Goal: Information Seeking & Learning: Understand process/instructions

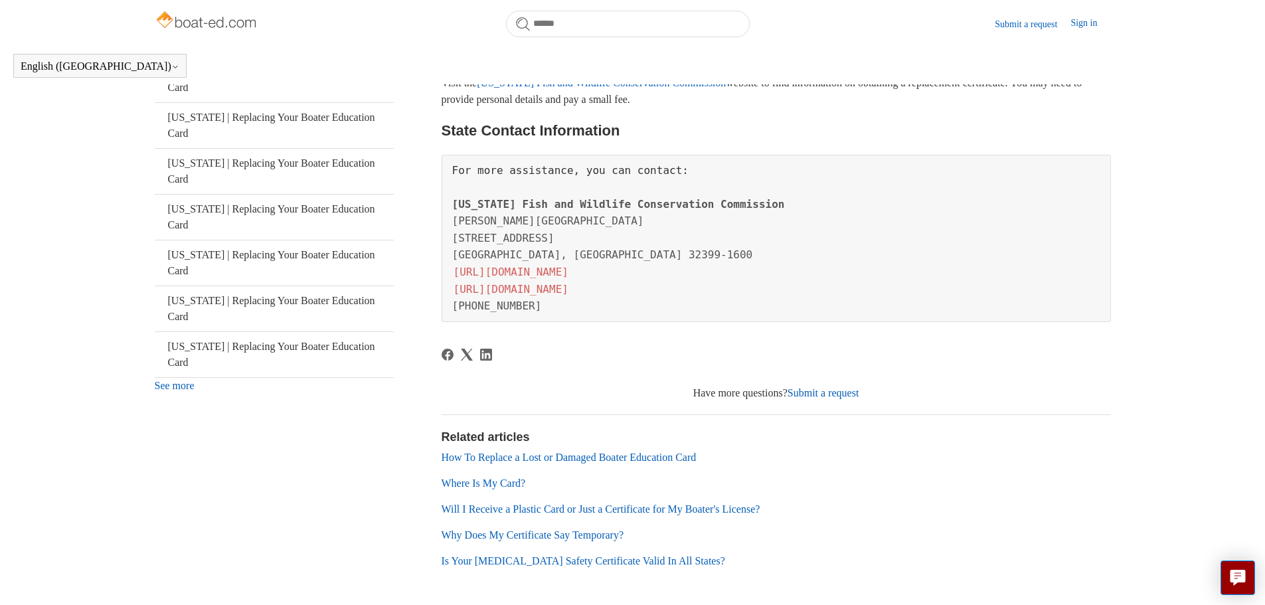
scroll to position [396, 0]
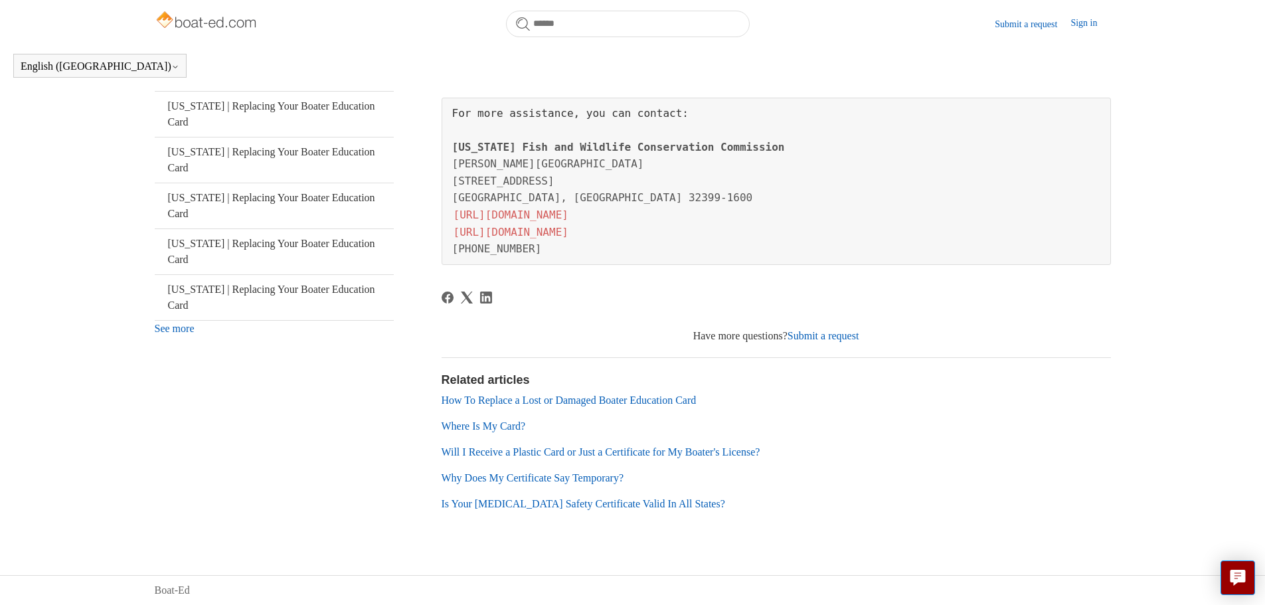
click at [609, 400] on link "How To Replace a Lost or Damaged Boater Education Card" at bounding box center [569, 399] width 255 height 11
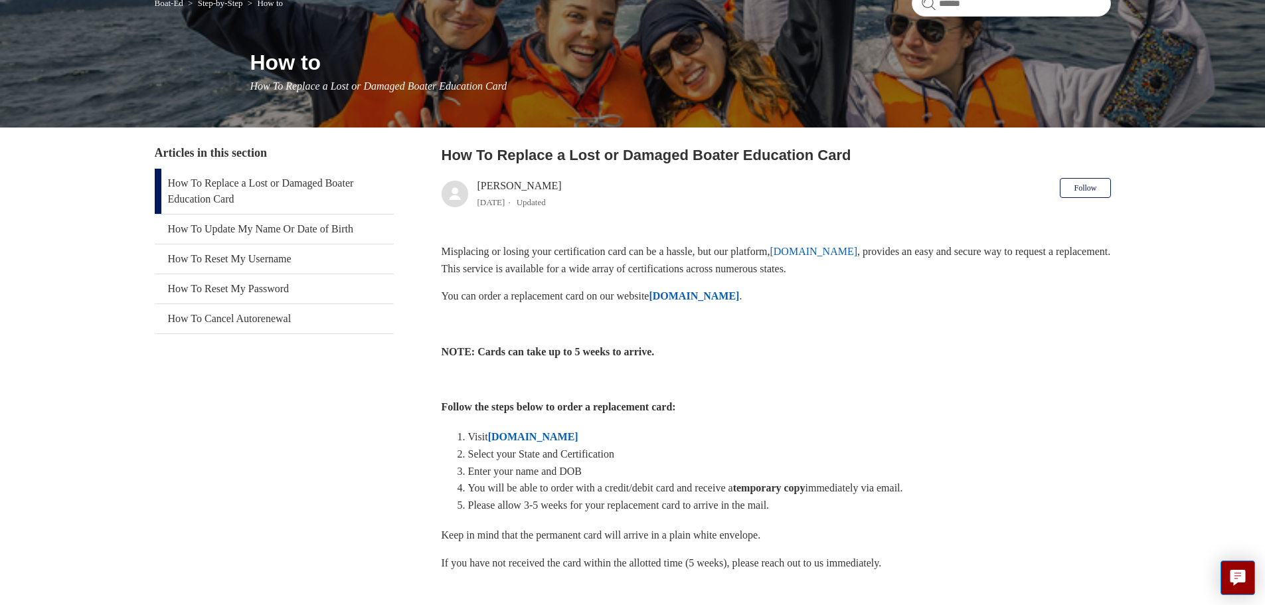
scroll to position [199, 0]
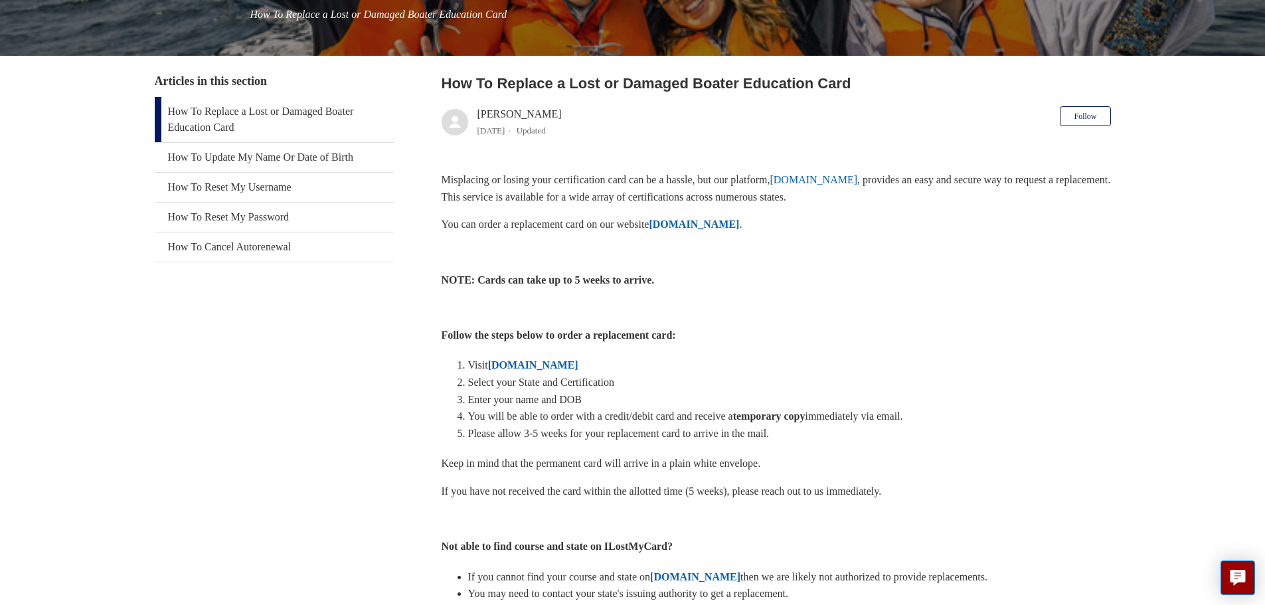
click at [530, 368] on strong "[DOMAIN_NAME]" at bounding box center [533, 364] width 90 height 11
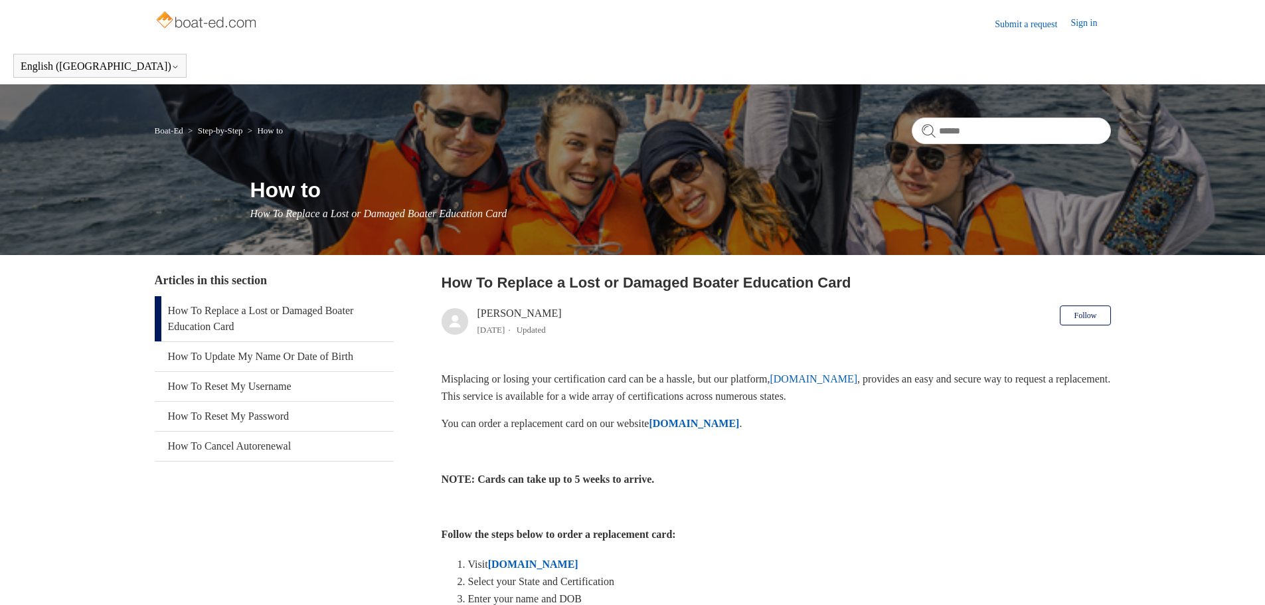
scroll to position [199, 0]
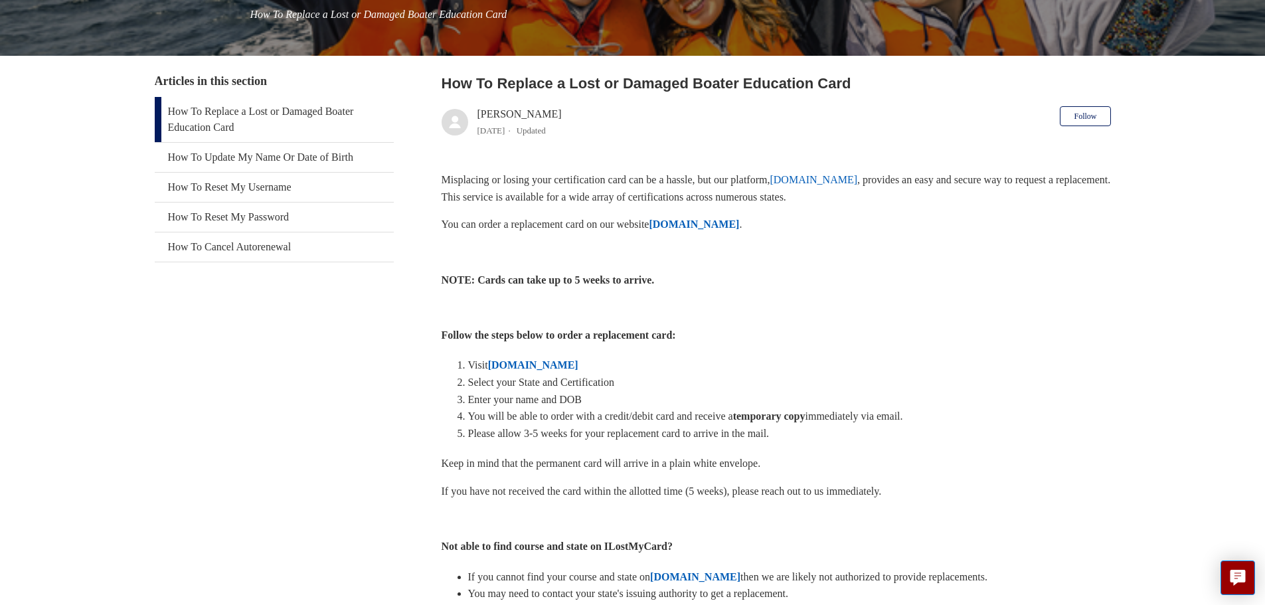
click at [294, 112] on link "How To Replace a Lost or Damaged Boater Education Card" at bounding box center [274, 119] width 239 height 45
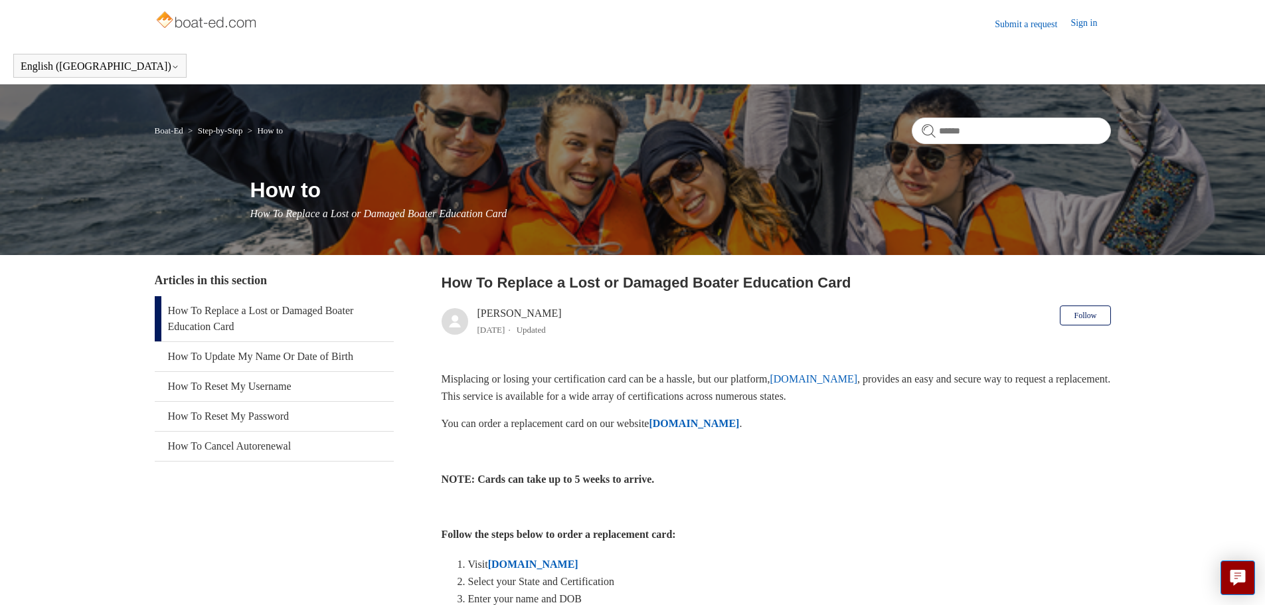
click at [739, 422] on strong "[DOMAIN_NAME]" at bounding box center [694, 423] width 90 height 11
